Goal: Task Accomplishment & Management: Use online tool/utility

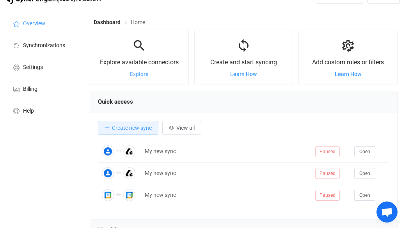
scroll to position [30, 0]
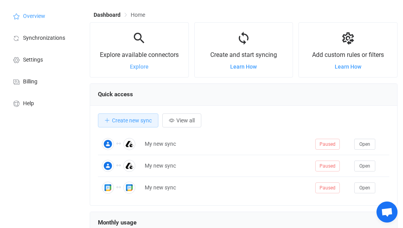
click at [137, 67] on span "Explore" at bounding box center [139, 67] width 19 height 6
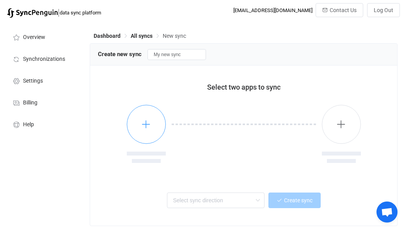
click at [148, 126] on icon "button" at bounding box center [146, 124] width 10 height 10
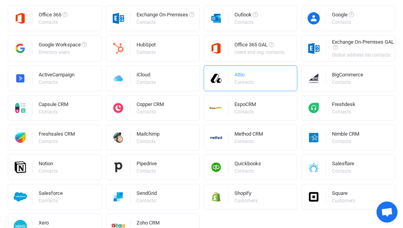
scroll to position [195, 0]
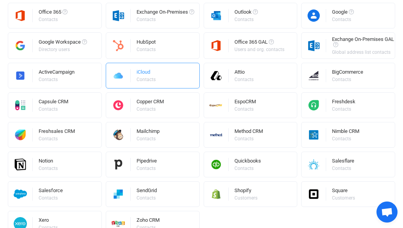
click at [169, 76] on div "iCloud Contacts" at bounding box center [153, 76] width 94 height 26
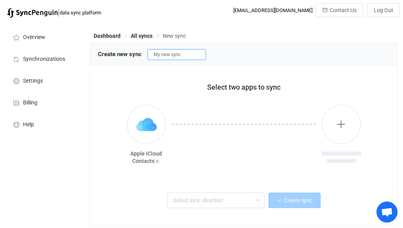
click at [185, 56] on input "My new sync" at bounding box center [177, 54] width 59 height 11
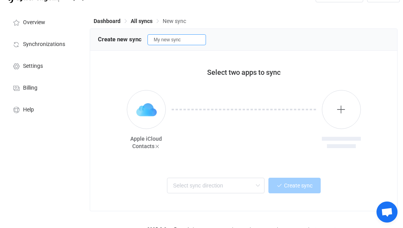
scroll to position [24, 0]
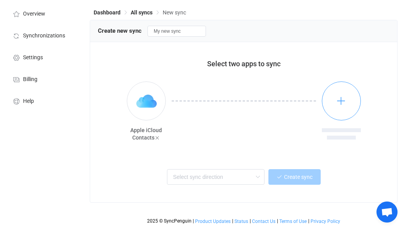
click at [338, 107] on button "button" at bounding box center [341, 101] width 39 height 39
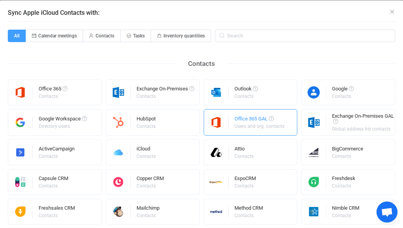
scroll to position [20, 0]
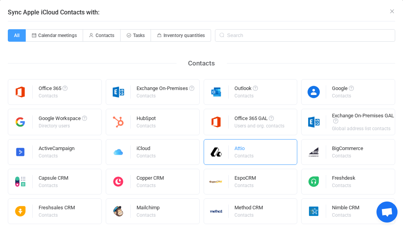
click at [251, 150] on div "Attio" at bounding box center [245, 150] width 20 height 8
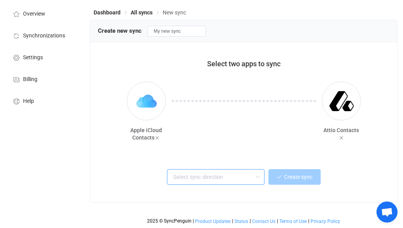
click at [248, 177] on input "text" at bounding box center [216, 177] width 98 height 16
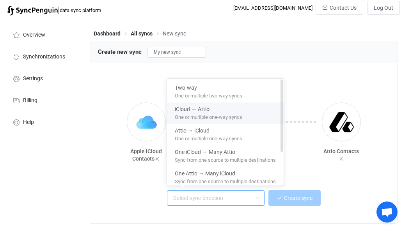
scroll to position [1, 0]
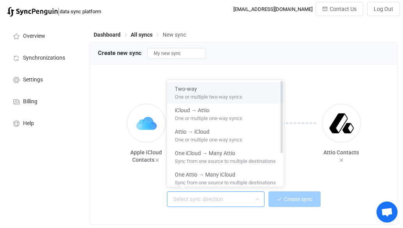
click at [208, 91] on span "One or multiple two-way syncs" at bounding box center [209, 95] width 68 height 9
type input "Two-way"
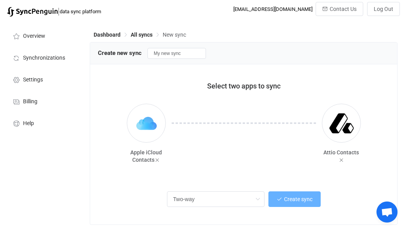
click at [295, 200] on span "Create sync" at bounding box center [298, 199] width 28 height 6
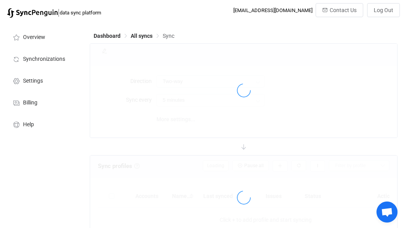
type input "15 minutes"
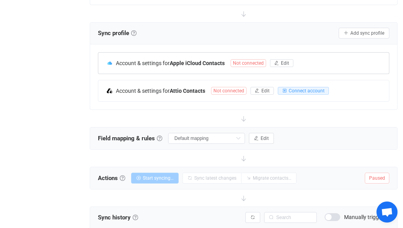
scroll to position [156, 0]
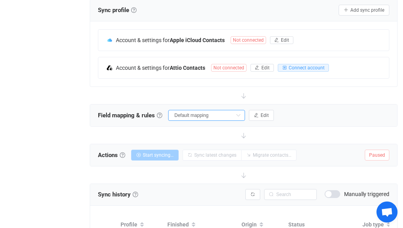
click at [224, 114] on input "Default mapping" at bounding box center [206, 115] width 77 height 11
click at [204, 96] on div at bounding box center [244, 95] width 308 height 17
click at [261, 113] on span "Edit" at bounding box center [265, 115] width 8 height 5
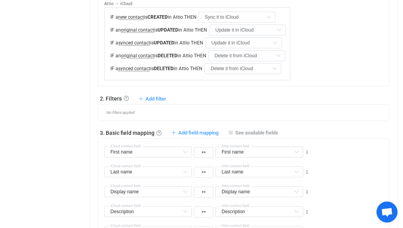
scroll to position [422, 0]
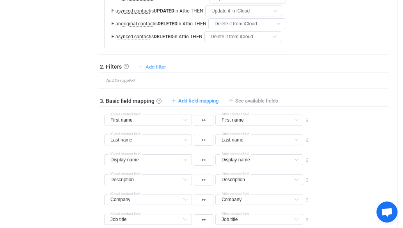
click at [157, 65] on span "Add filter" at bounding box center [156, 67] width 21 height 6
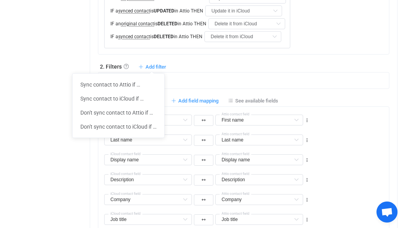
click at [181, 76] on div "No filters applied" at bounding box center [244, 80] width 292 height 17
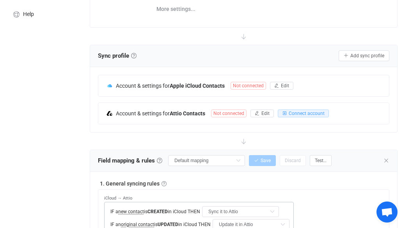
scroll to position [0, 0]
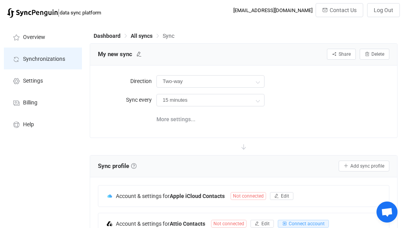
click at [44, 61] on span "Synchronizations" at bounding box center [44, 59] width 42 height 6
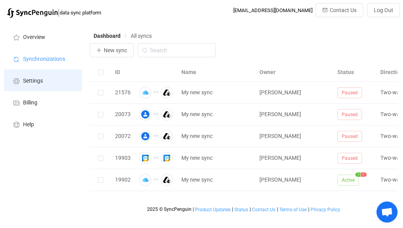
click at [50, 80] on li "Settings" at bounding box center [43, 80] width 78 height 22
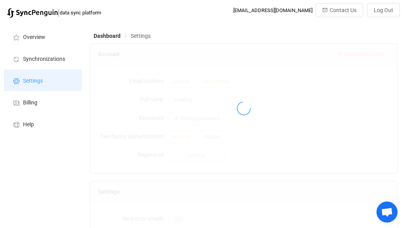
type input "Robert Bailey"
type input "rbailey@connectedenergyservices.com"
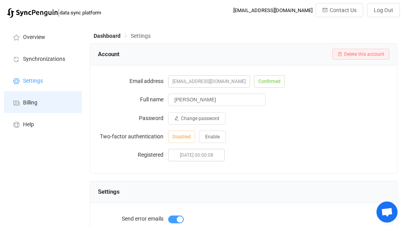
click at [57, 102] on li "Billing" at bounding box center [43, 102] width 78 height 22
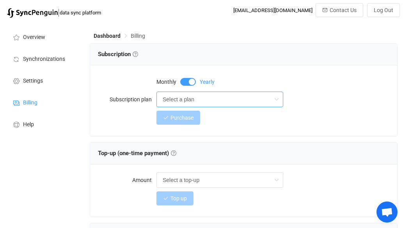
click at [181, 100] on input "Select a plan" at bounding box center [220, 100] width 127 height 16
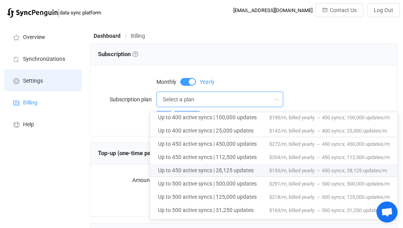
click at [43, 80] on span "Settings" at bounding box center [33, 81] width 20 height 6
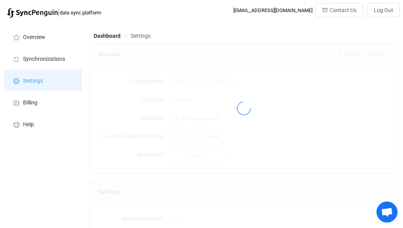
type input "Robert Bailey"
type input "rbailey@connectedenergyservices.com"
